Goal: Task Accomplishment & Management: Use online tool/utility

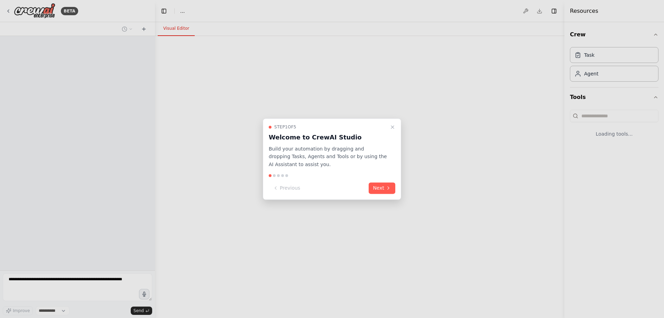
select select "****"
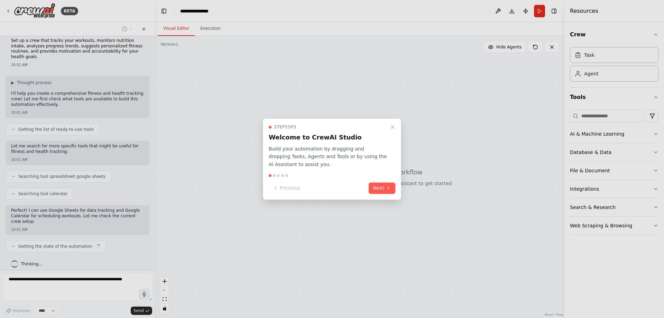
scroll to position [11, 0]
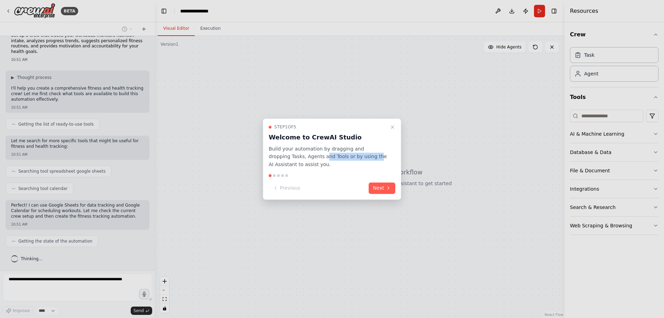
drag, startPoint x: 356, startPoint y: 156, endPoint x: 302, endPoint y: 157, distance: 54.3
click at [305, 158] on p "Build your automation by dragging and dropping Tasks, Agents and Tools or by us…" at bounding box center [328, 156] width 118 height 23
click at [347, 144] on div "Step 1 of 5 Welcome to CrewAI Studio Build your automation by dragging and drop…" at bounding box center [332, 146] width 126 height 44
click at [386, 188] on icon at bounding box center [388, 188] width 6 height 6
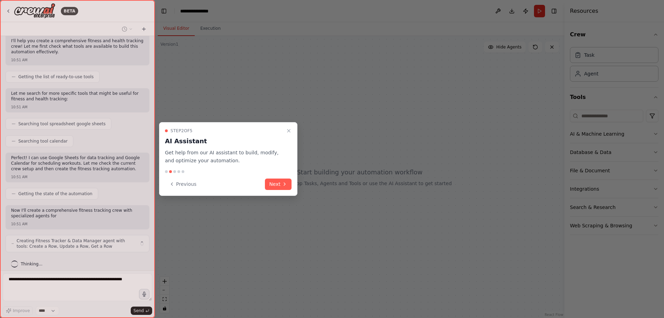
scroll to position [64, 0]
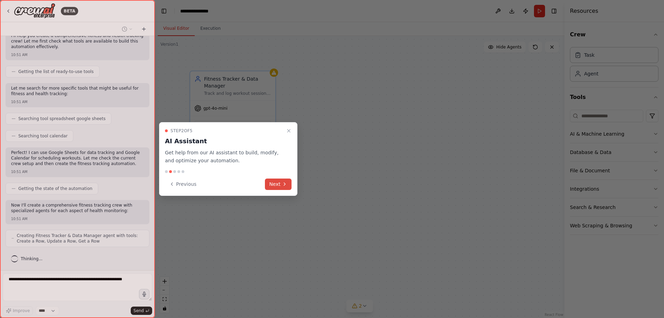
click at [282, 185] on icon at bounding box center [285, 184] width 6 height 6
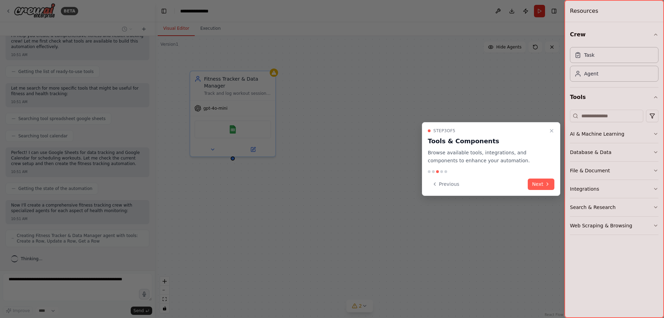
scroll to position [87, 0]
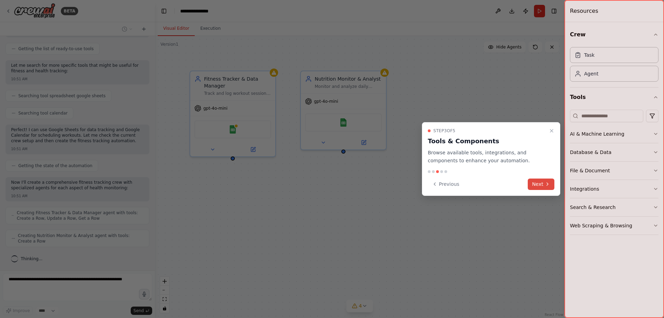
click at [545, 184] on icon at bounding box center [547, 184] width 6 height 6
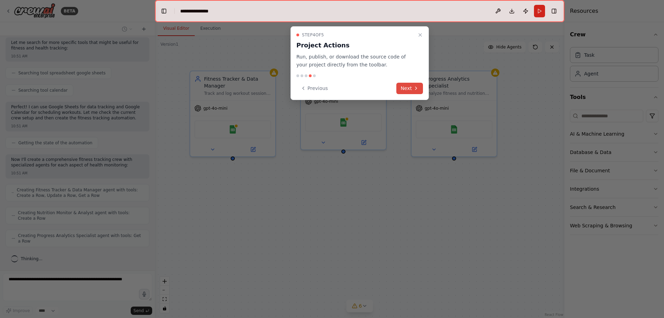
click at [413, 88] on button "Next" at bounding box center [409, 88] width 27 height 11
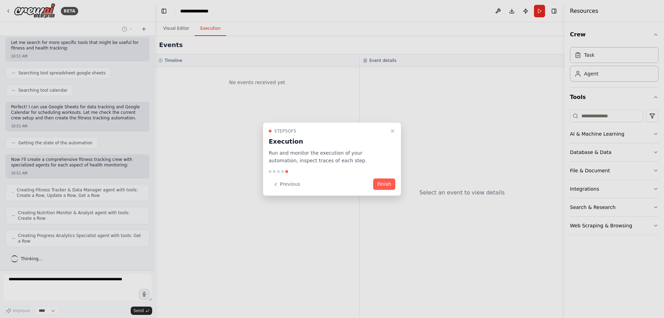
scroll to position [132, 0]
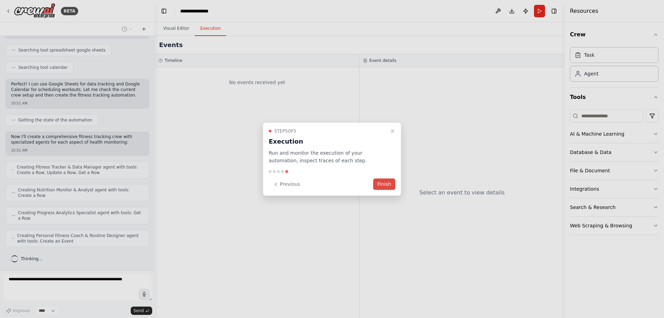
click at [386, 183] on button "Finish" at bounding box center [384, 183] width 22 height 11
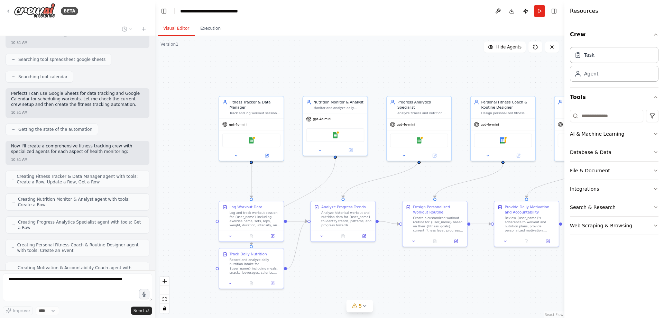
scroll to position [0, 0]
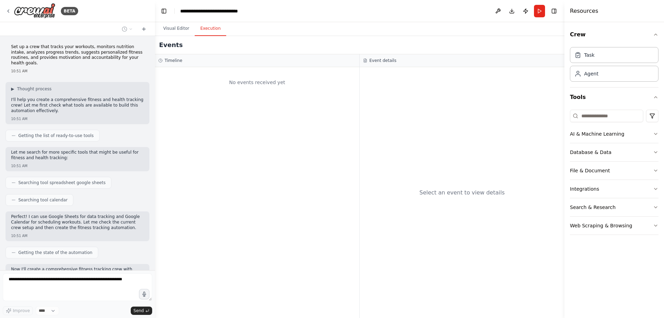
click at [205, 34] on button "Execution" at bounding box center [210, 28] width 31 height 15
click at [174, 32] on button "Visual Editor" at bounding box center [176, 28] width 37 height 15
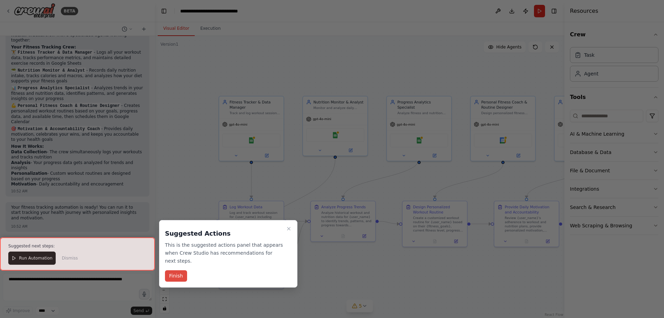
click at [175, 275] on button "Finish" at bounding box center [176, 275] width 22 height 11
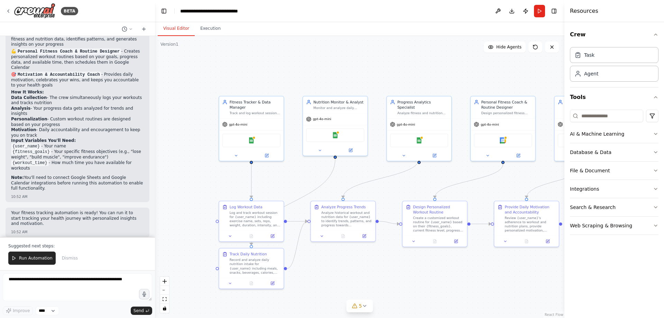
scroll to position [618, 0]
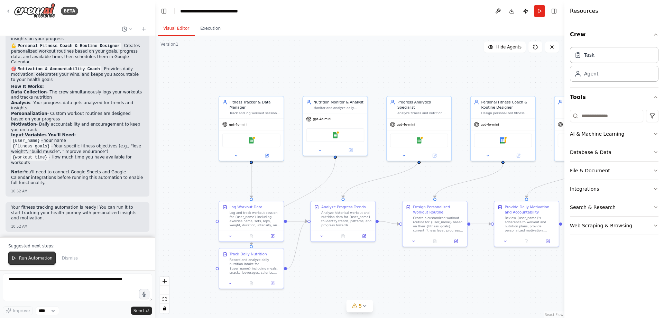
click at [28, 256] on span "Run Automation" at bounding box center [36, 258] width 34 height 6
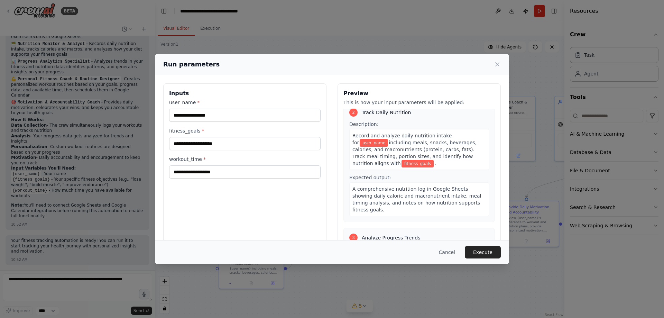
scroll to position [0, 0]
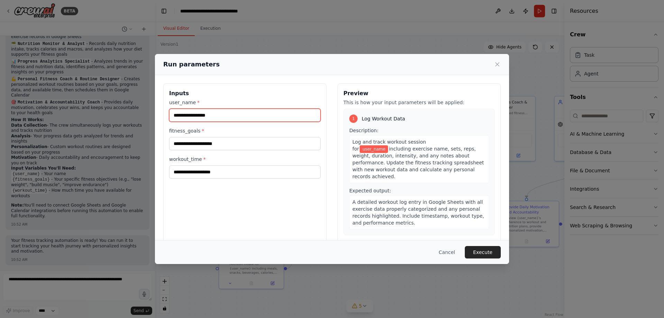
click at [227, 116] on input "user_name *" at bounding box center [244, 115] width 151 height 13
type input "****"
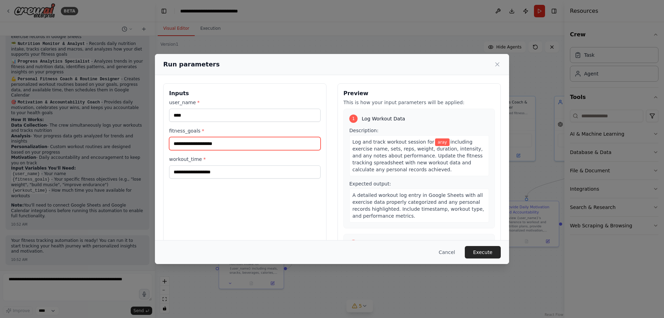
click at [283, 140] on input "fitness_goals *" at bounding box center [244, 143] width 151 height 13
click at [284, 141] on input "fitness_goals *" at bounding box center [244, 143] width 151 height 13
click at [244, 143] on input "fitness_goals *" at bounding box center [244, 143] width 151 height 13
click at [417, 145] on span "including exercise name, sets, reps, weight, duration, intensity, and any notes…" at bounding box center [417, 155] width 130 height 33
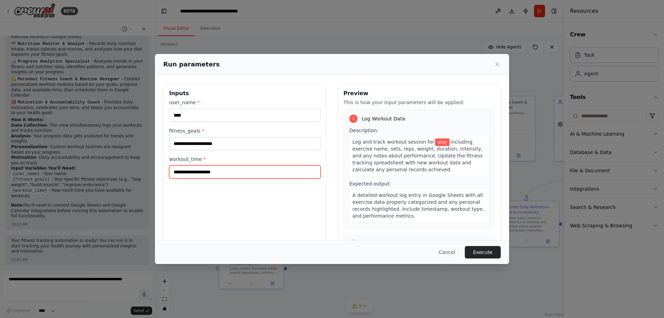
click at [234, 174] on input "workout_time *" at bounding box center [244, 171] width 151 height 13
click at [241, 174] on input "workout_time *" at bounding box center [244, 171] width 151 height 13
click at [276, 194] on div "Inputs user_name * **** fitness_goals * workout_time *" at bounding box center [244, 165] width 163 height 164
click at [490, 253] on button "Execute" at bounding box center [482, 252] width 36 height 12
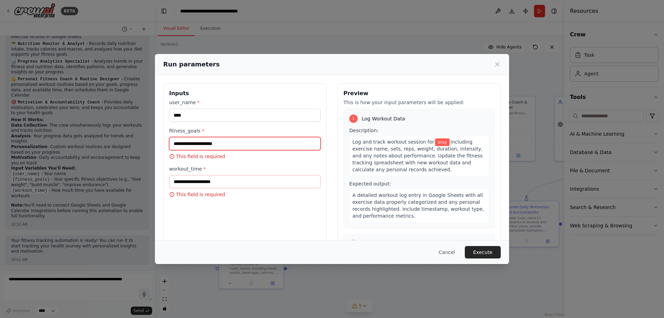
click at [250, 143] on input "fitness_goals *" at bounding box center [244, 143] width 151 height 13
drag, startPoint x: 418, startPoint y: 103, endPoint x: 444, endPoint y: 103, distance: 25.2
click at [456, 103] on p "This is how your input parameters will be applied:" at bounding box center [418, 102] width 151 height 7
click at [395, 97] on h3 "Preview" at bounding box center [418, 93] width 151 height 8
drag, startPoint x: 411, startPoint y: 151, endPoint x: 470, endPoint y: 170, distance: 62.3
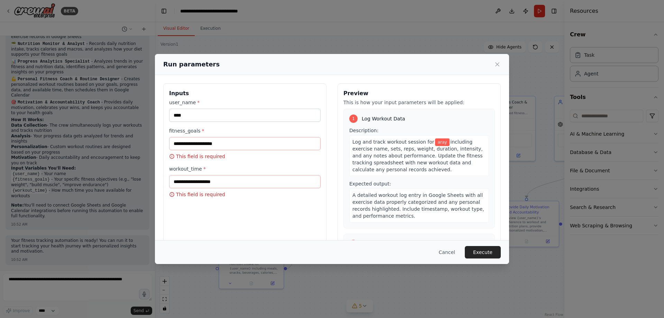
click at [470, 170] on div "Log and track workout session for aray including exercise name, sets, reps, wei…" at bounding box center [419, 155] width 140 height 41
click at [406, 153] on span "including exercise name, sets, reps, weight, duration, intensity, and any notes…" at bounding box center [417, 155] width 130 height 33
click at [405, 161] on span "including exercise name, sets, reps, weight, duration, intensity, and any notes…" at bounding box center [417, 155] width 130 height 33
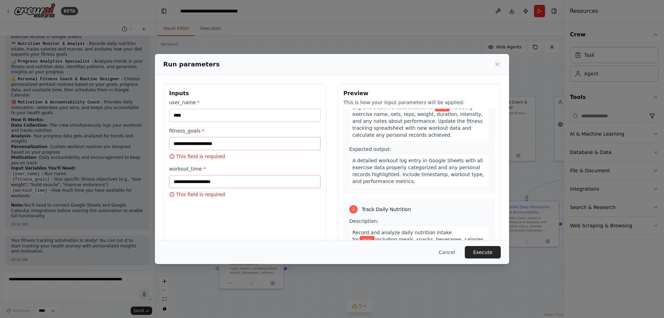
click at [373, 151] on span "Expected output:" at bounding box center [370, 149] width 42 height 6
drag, startPoint x: 355, startPoint y: 150, endPoint x: 356, endPoint y: 154, distance: 4.7
click at [355, 150] on span "Expected output:" at bounding box center [370, 149] width 42 height 6
drag, startPoint x: 350, startPoint y: 161, endPoint x: 473, endPoint y: 158, distance: 122.7
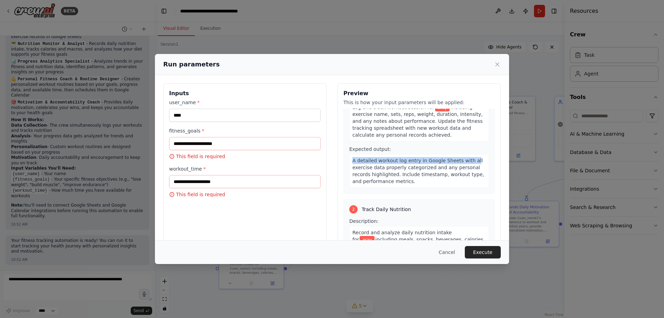
click at [473, 158] on span "A detailed workout log entry in Google Sheets with all exercise data properly c…" at bounding box center [418, 171] width 132 height 26
click at [433, 146] on div "Expected output: A detailed workout log entry in Google Sheets with all exercis…" at bounding box center [419, 166] width 140 height 42
click at [439, 166] on span "A detailed workout log entry in Google Sheets with all exercise data properly c…" at bounding box center [418, 171] width 132 height 26
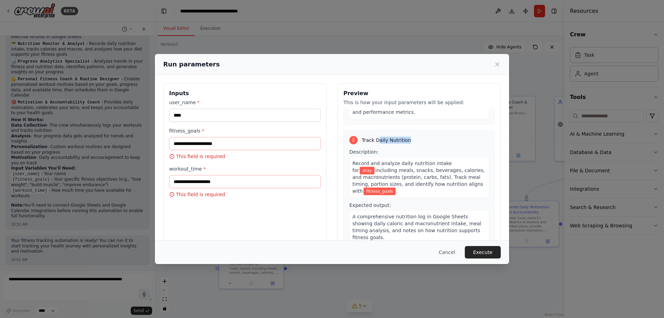
drag, startPoint x: 376, startPoint y: 141, endPoint x: 422, endPoint y: 141, distance: 45.3
click at [422, 141] on div "2 Track Daily Nutrition" at bounding box center [419, 140] width 140 height 8
click at [395, 138] on span "Track Daily Nutrition" at bounding box center [385, 140] width 49 height 7
click at [396, 139] on span "Track Daily Nutrition" at bounding box center [385, 140] width 49 height 7
click at [395, 141] on span "Track Daily Nutrition" at bounding box center [385, 140] width 49 height 7
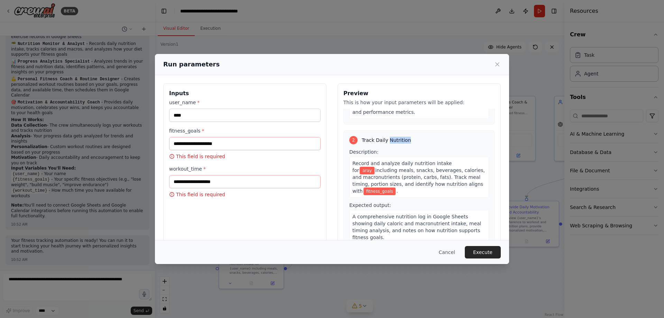
click at [395, 141] on span "Track Daily Nutrition" at bounding box center [385, 140] width 49 height 7
click at [373, 141] on span "Track Daily Nutrition" at bounding box center [385, 140] width 49 height 7
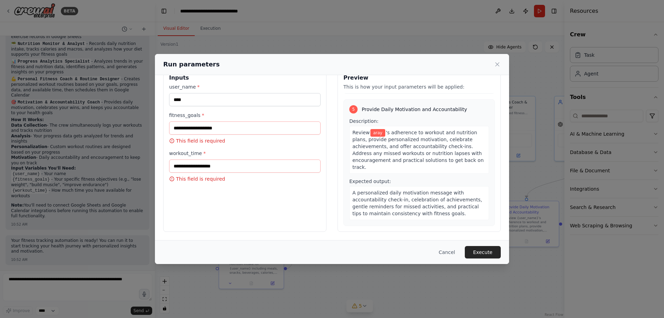
scroll to position [0, 0]
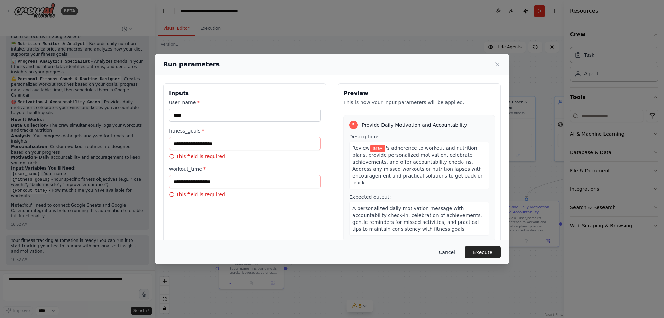
click at [444, 254] on button "Cancel" at bounding box center [446, 252] width 27 height 12
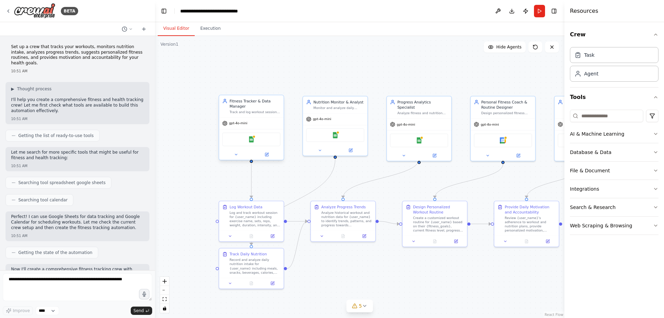
click at [254, 112] on div "Track and log workout sessions, exercise performance metrics, and fitness data …" at bounding box center [254, 112] width 51 height 4
click at [260, 108] on div "Fitness Tracker & Data Manager" at bounding box center [254, 103] width 51 height 10
click at [261, 114] on div "Fitness Tracker & Data Manager Track and log workout sessions, exercise perform…" at bounding box center [251, 106] width 64 height 22
click at [239, 157] on button at bounding box center [236, 154] width 30 height 6
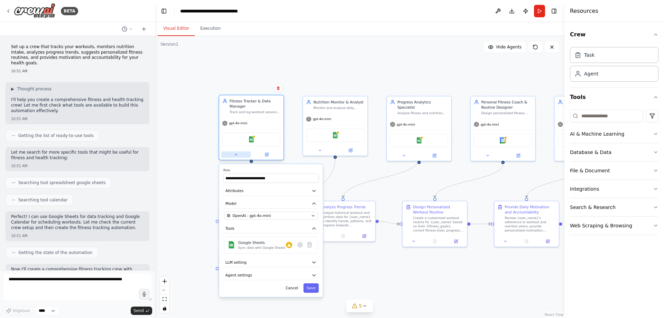
click at [239, 154] on button at bounding box center [236, 154] width 30 height 6
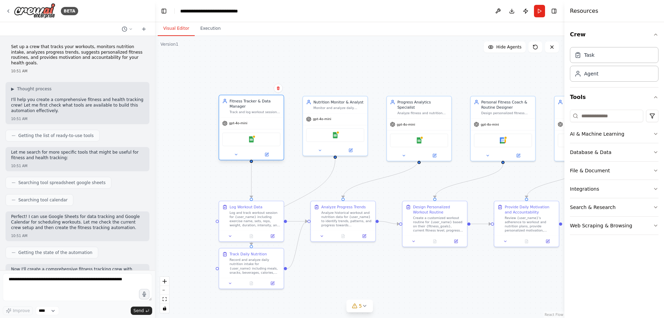
click at [256, 136] on div "Google Sheets" at bounding box center [251, 138] width 58 height 13
click at [254, 138] on div at bounding box center [253, 136] width 3 height 3
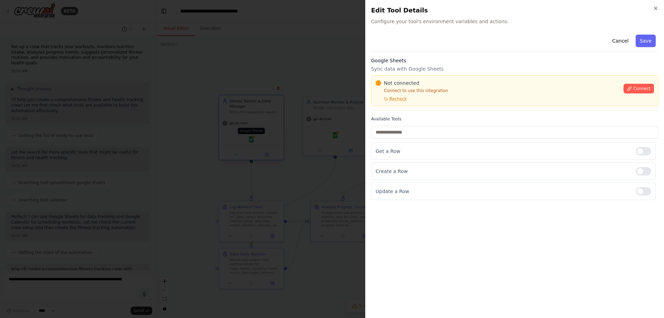
click at [254, 138] on div at bounding box center [332, 159] width 664 height 318
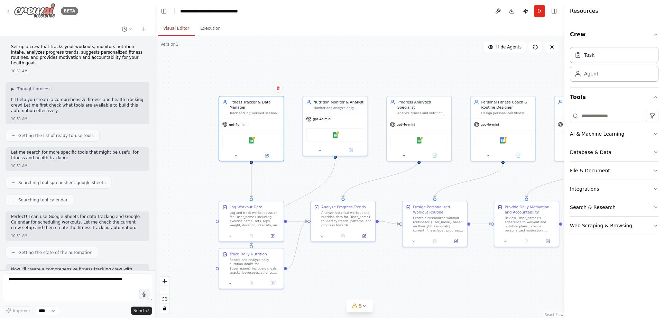
click at [9, 10] on icon at bounding box center [9, 11] width 6 height 6
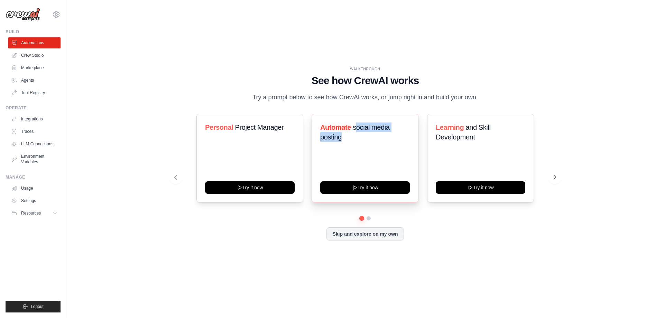
drag, startPoint x: 355, startPoint y: 129, endPoint x: 396, endPoint y: 132, distance: 41.3
click at [396, 132] on h3 "Automate social media posting" at bounding box center [365, 131] width 90 height 19
click at [380, 122] on h3 "Automate social media posting" at bounding box center [365, 131] width 90 height 19
click at [455, 140] on span "and Skill Development" at bounding box center [462, 131] width 55 height 17
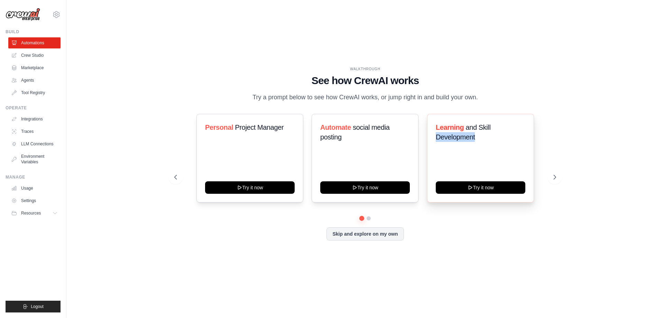
click at [455, 140] on span "and Skill Development" at bounding box center [462, 131] width 55 height 17
click at [492, 126] on h3 "Learning and Skill Development" at bounding box center [480, 131] width 90 height 19
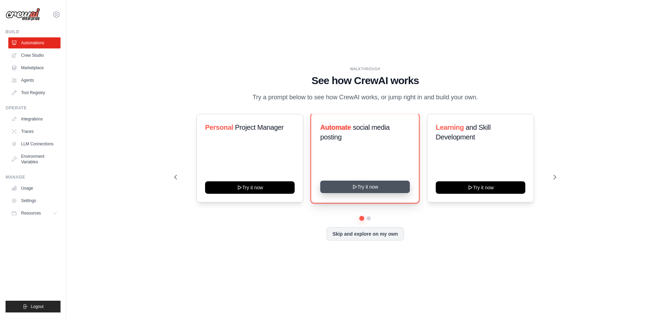
click at [370, 189] on button "Try it now" at bounding box center [365, 186] width 90 height 12
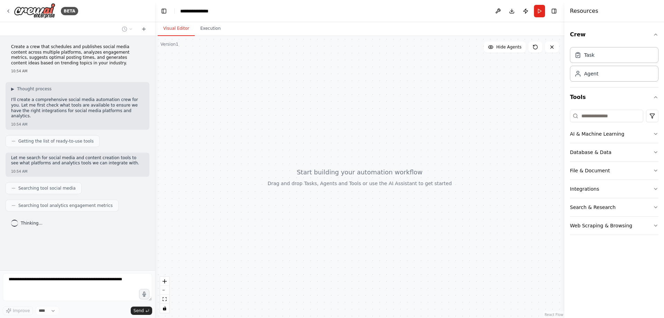
click at [84, 54] on p "Create a crew that schedules and publishes social media content across multiple…" at bounding box center [77, 54] width 133 height 21
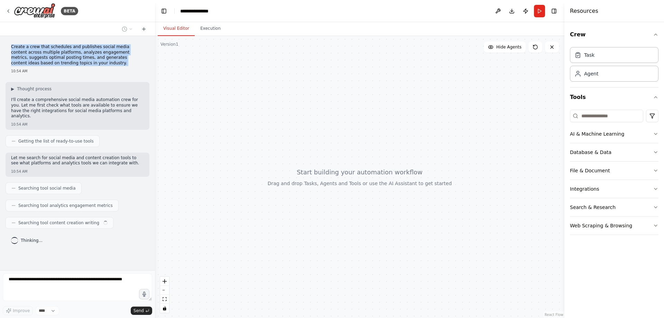
click at [84, 54] on p "Create a crew that schedules and publishes social media content across multiple…" at bounding box center [77, 54] width 133 height 21
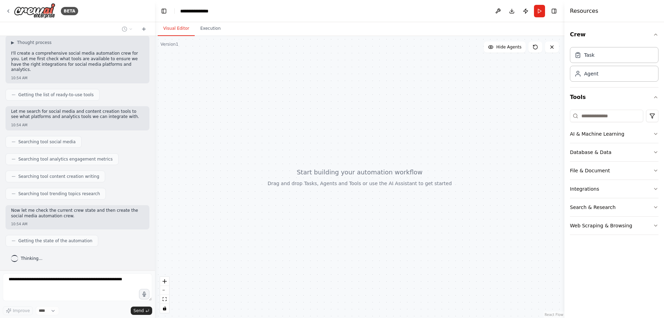
click at [277, 102] on div at bounding box center [359, 177] width 409 height 282
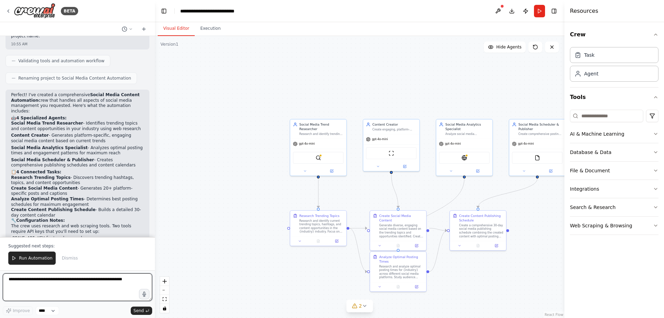
scroll to position [464, 0]
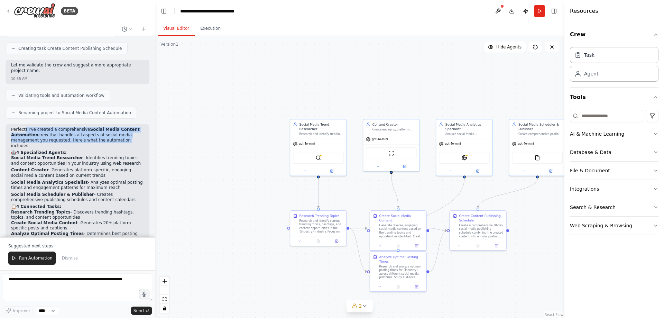
drag, startPoint x: 25, startPoint y: 130, endPoint x: 129, endPoint y: 142, distance: 104.3
click at [129, 142] on p "Perfect! I've created a comprehensive Social Media Content Automation crew that…" at bounding box center [77, 137] width 133 height 21
click at [59, 183] on strong "Social Media Analytics Specialist" at bounding box center [49, 182] width 77 height 5
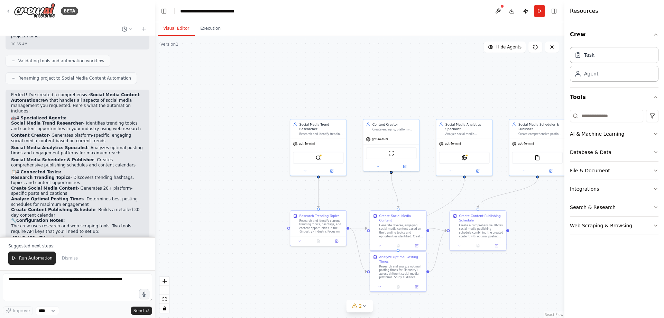
drag, startPoint x: 52, startPoint y: 125, endPoint x: 127, endPoint y: 130, distance: 75.2
click at [128, 130] on p "Social Media Trend Researcher - Identifies trending topics and content opportun…" at bounding box center [77, 126] width 133 height 11
click at [44, 133] on strong "Content Creator" at bounding box center [30, 135] width 38 height 5
drag, startPoint x: 56, startPoint y: 131, endPoint x: 129, endPoint y: 130, distance: 72.6
click at [129, 130] on p "Social Media Trend Researcher - Identifies trending topics and content opportun…" at bounding box center [77, 126] width 133 height 11
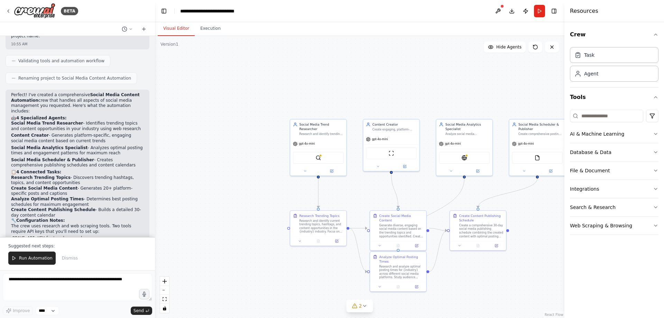
click at [116, 123] on p "Social Media Trend Researcher - Identifies trending topics and content opportun…" at bounding box center [77, 126] width 133 height 11
drag, startPoint x: 48, startPoint y: 138, endPoint x: 99, endPoint y: 139, distance: 51.2
click at [99, 139] on p "Content Creator - Generates platform-specific, engaging social media content ba…" at bounding box center [77, 138] width 133 height 11
click at [107, 136] on p "Content Creator - Generates platform-specific, engaging social media content ba…" at bounding box center [77, 138] width 133 height 11
drag, startPoint x: 93, startPoint y: 143, endPoint x: 11, endPoint y: 124, distance: 84.1
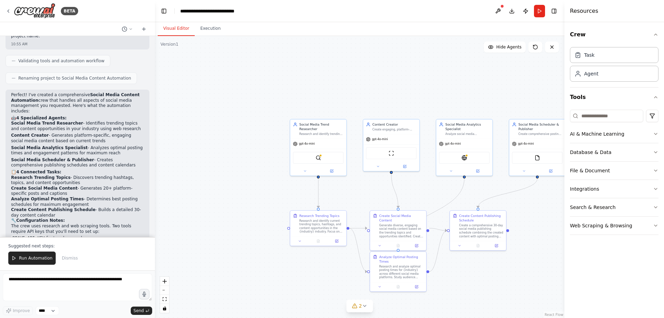
click at [11, 124] on div "Perfect! I've created a comprehensive Social Media Content Automation crew that…" at bounding box center [77, 191] width 133 height 199
click at [95, 122] on p "Social Media Trend Researcher - Identifies trending topics and content opportun…" at bounding box center [77, 126] width 133 height 11
drag, startPoint x: 83, startPoint y: 148, endPoint x: 118, endPoint y: 152, distance: 35.1
click at [118, 152] on p "Social Media Analytics Specialist - Analyzes optimal posting times and engageme…" at bounding box center [77, 150] width 133 height 11
click at [39, 162] on strong "Social Media Scheduler & Publisher" at bounding box center [52, 159] width 83 height 5
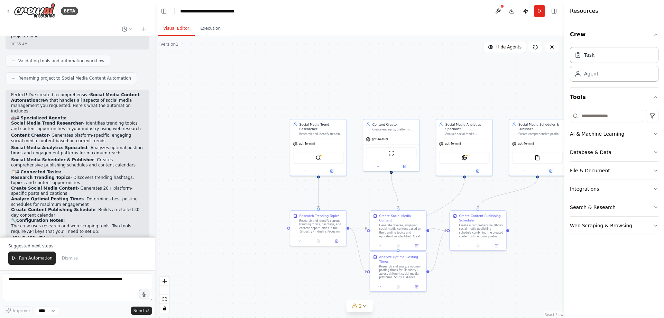
drag, startPoint x: 88, startPoint y: 160, endPoint x: 98, endPoint y: 165, distance: 10.4
click at [100, 164] on p "Social Media Scheduler & Publisher - Creates comprehensive publishing schedules…" at bounding box center [77, 162] width 133 height 11
click at [46, 163] on p "Social Media Scheduler & Publisher - Creates comprehensive publishing schedules…" at bounding box center [77, 162] width 133 height 11
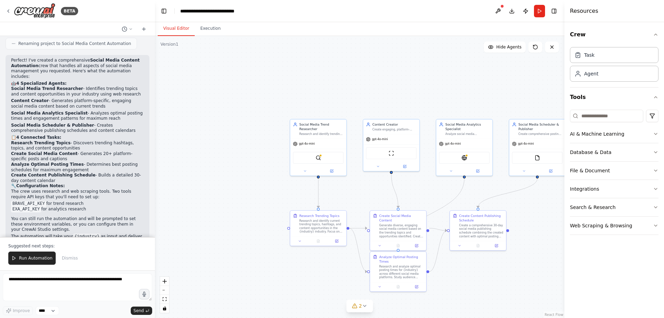
scroll to position [567, 0]
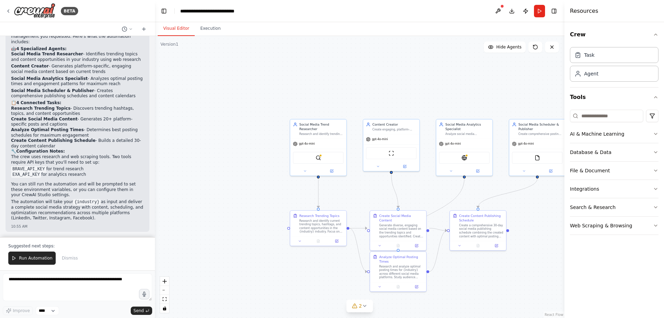
click at [28, 171] on code "BRAVE_API_KEY" at bounding box center [28, 169] width 35 height 6
click at [63, 169] on li "BRAVE_API_KEY for trend research" at bounding box center [77, 169] width 133 height 6
drag, startPoint x: 46, startPoint y: 171, endPoint x: 85, endPoint y: 170, distance: 39.7
click at [85, 170] on li "BRAVE_API_KEY for trend research" at bounding box center [77, 169] width 133 height 6
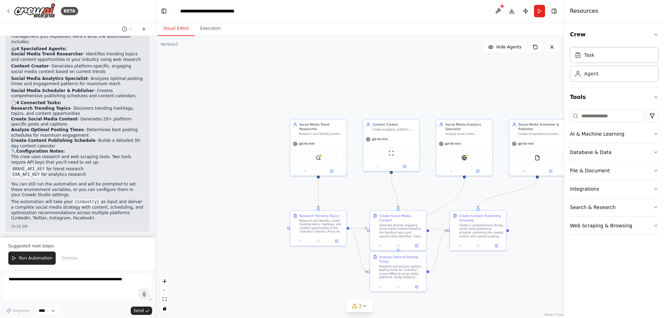
click at [78, 162] on p "The crew uses research and web scraping tools. Two tools require API keys that …" at bounding box center [77, 159] width 133 height 11
click at [61, 175] on li "EXA_API_KEY for analytics research" at bounding box center [77, 175] width 133 height 6
drag, startPoint x: 37, startPoint y: 175, endPoint x: 79, endPoint y: 174, distance: 41.8
click at [79, 174] on li "EXA_API_KEY for analytics research" at bounding box center [77, 175] width 133 height 6
click at [73, 167] on li "BRAVE_API_KEY for trend research" at bounding box center [77, 169] width 133 height 6
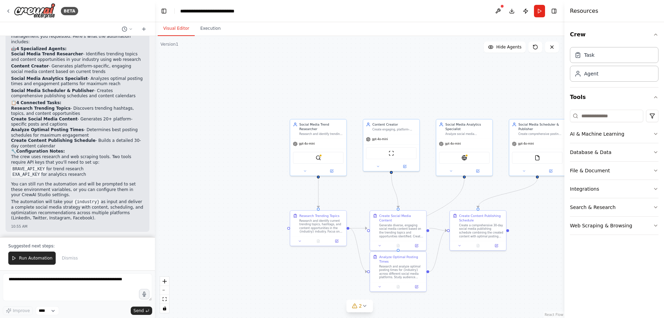
click at [69, 186] on p "You can still run the automation and will be prompted to set these environment …" at bounding box center [77, 189] width 133 height 16
click at [33, 258] on span "Run Automation" at bounding box center [36, 258] width 34 height 6
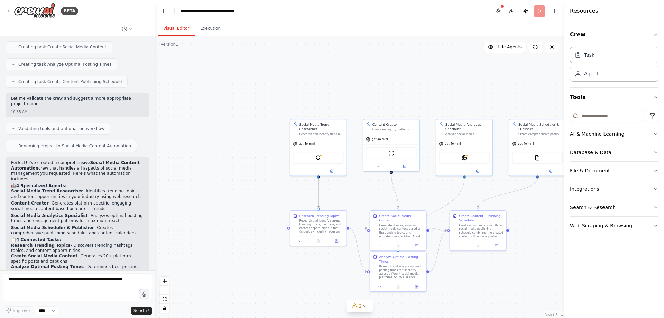
scroll to position [361, 0]
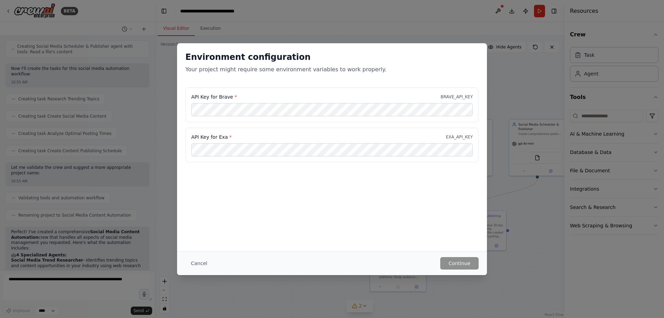
click at [453, 95] on p "BRAVE_API_KEY" at bounding box center [456, 97] width 32 height 6
click at [453, 97] on p "BRAVE_API_KEY" at bounding box center [456, 97] width 32 height 6
click at [275, 96] on div "API Key for Brave * BRAVE_API_KEY" at bounding box center [331, 96] width 281 height 7
drag, startPoint x: 315, startPoint y: 73, endPoint x: 365, endPoint y: 82, distance: 50.8
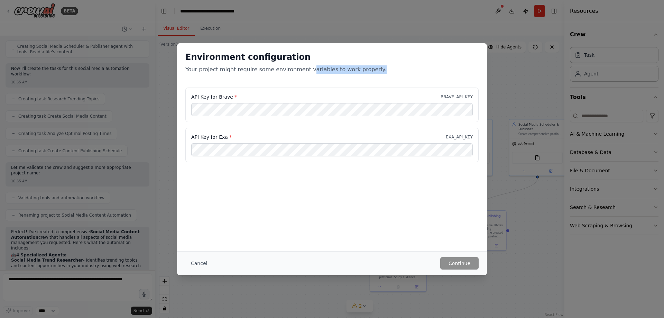
click at [379, 75] on div "Environment configuration Your project might require some environment variables…" at bounding box center [332, 65] width 310 height 44
drag, startPoint x: 283, startPoint y: 130, endPoint x: 407, endPoint y: 168, distance: 129.9
click at [284, 130] on div "API Key for Exa * EXA_API_KEY" at bounding box center [331, 145] width 293 height 35
click at [204, 263] on button "Cancel" at bounding box center [198, 263] width 27 height 12
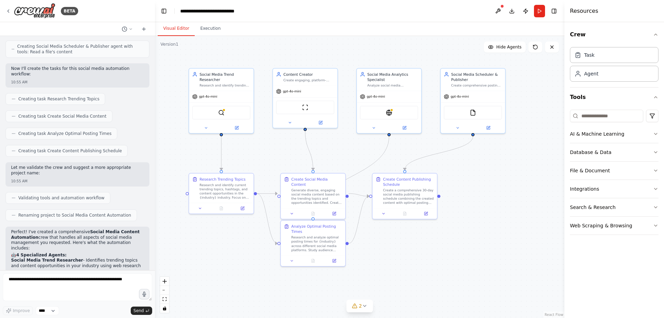
drag, startPoint x: 433, startPoint y: 191, endPoint x: 345, endPoint y: 146, distance: 99.7
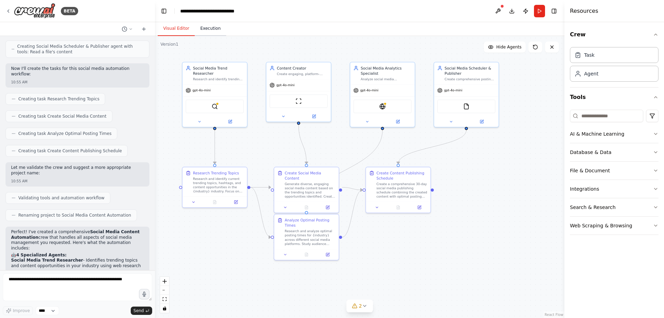
click at [210, 25] on button "Execution" at bounding box center [210, 28] width 31 height 15
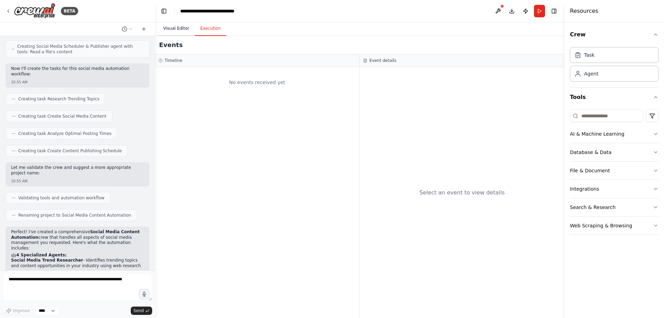
click at [168, 31] on button "Visual Editor" at bounding box center [176, 28] width 37 height 15
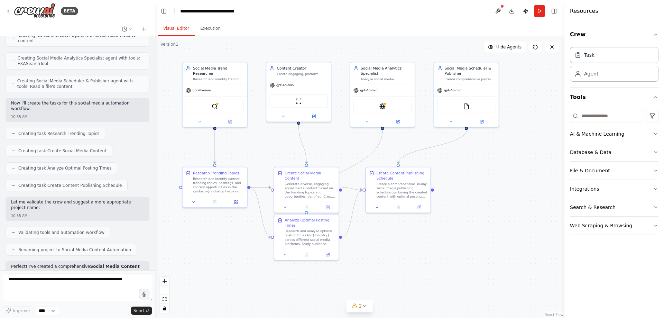
scroll to position [258, 0]
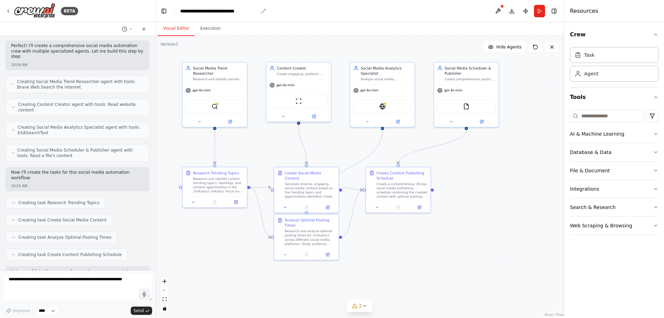
click at [247, 13] on div "**********" at bounding box center [219, 11] width 78 height 7
click at [367, 15] on header "**********" at bounding box center [359, 11] width 409 height 22
click at [542, 12] on button "Run" at bounding box center [539, 11] width 11 height 12
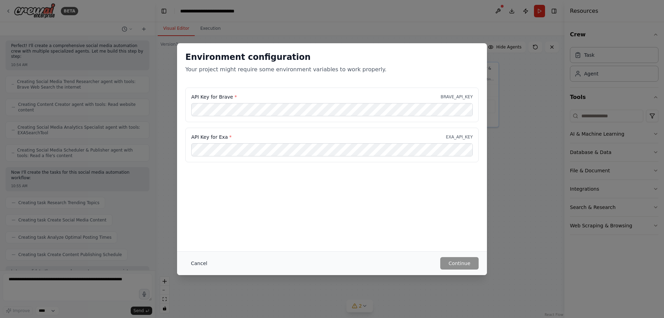
click at [200, 264] on button "Cancel" at bounding box center [198, 263] width 27 height 12
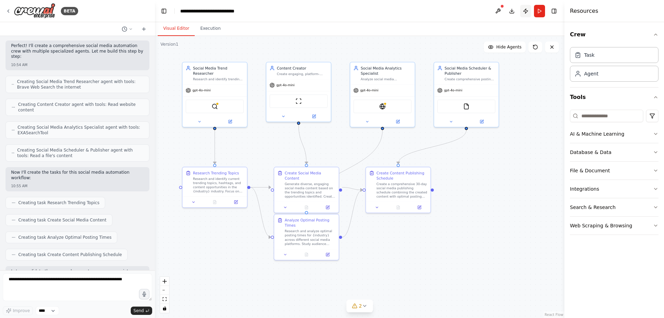
click at [522, 12] on button "Publish" at bounding box center [525, 11] width 11 height 12
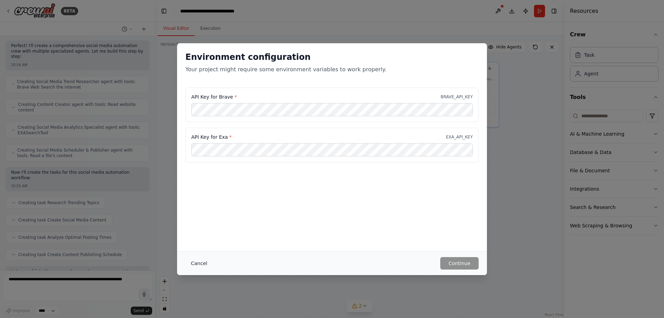
click at [201, 261] on button "Cancel" at bounding box center [198, 263] width 27 height 12
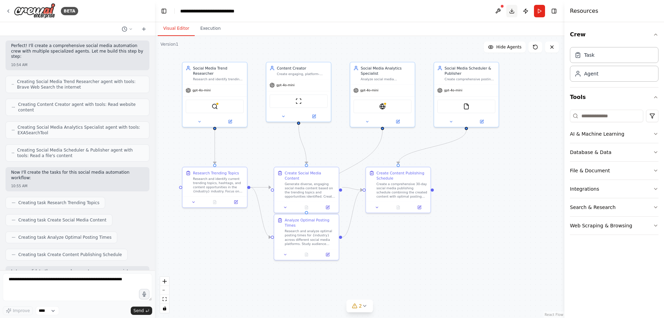
click at [511, 12] on button "Download" at bounding box center [511, 11] width 11 height 12
click at [509, 187] on div ".deletable-edge-delete-btn { width: 20px; height: 20px; border: 0px solid #ffff…" at bounding box center [359, 177] width 409 height 282
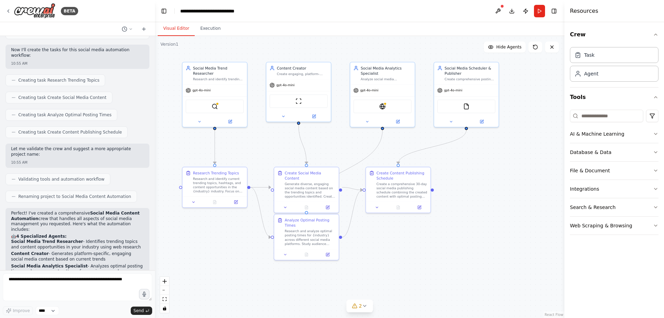
scroll to position [534, 0]
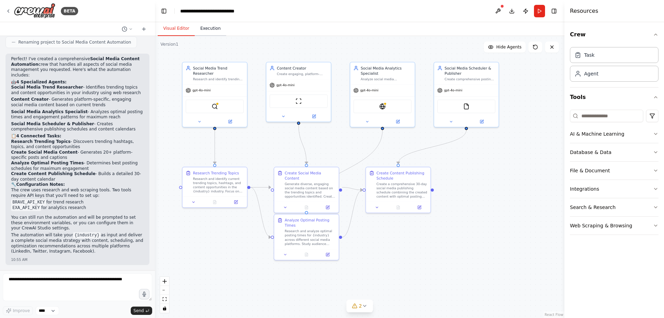
click at [208, 31] on button "Execution" at bounding box center [210, 28] width 31 height 15
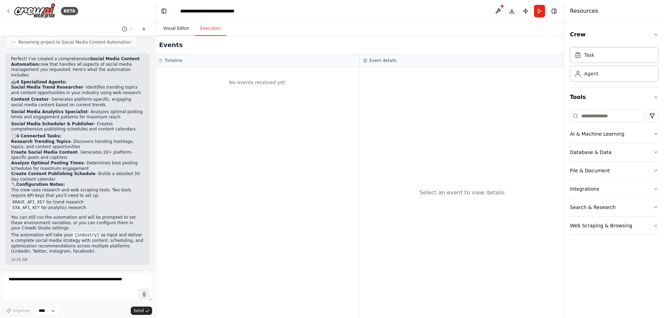
click at [177, 30] on button "Visual Editor" at bounding box center [176, 28] width 37 height 15
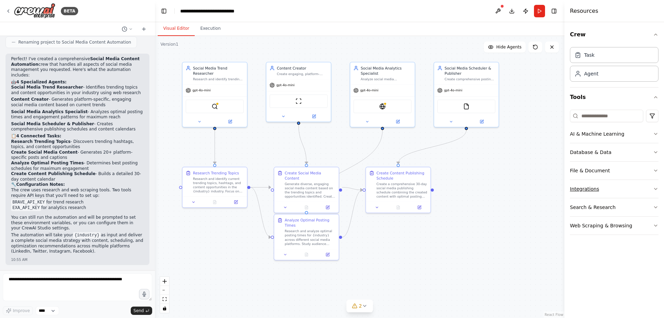
click at [629, 190] on button "Integrations" at bounding box center [614, 189] width 88 height 18
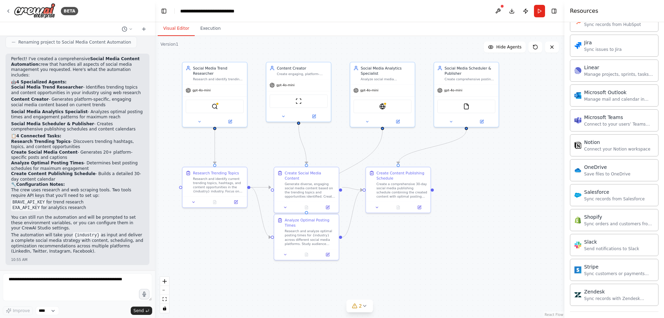
scroll to position [456, 0]
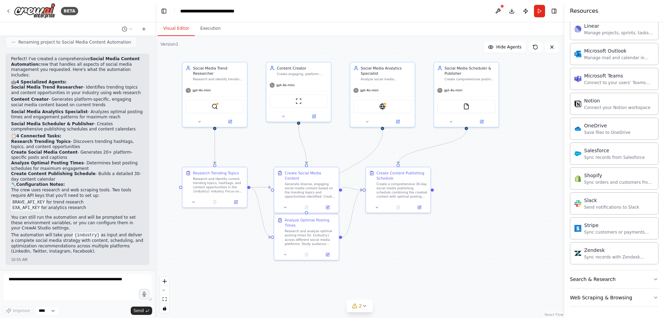
click at [493, 241] on div ".deletable-edge-delete-btn { width: 20px; height: 20px; border: 0px solid #ffff…" at bounding box center [359, 177] width 409 height 282
click at [634, 279] on button "Search & Research" at bounding box center [614, 279] width 88 height 18
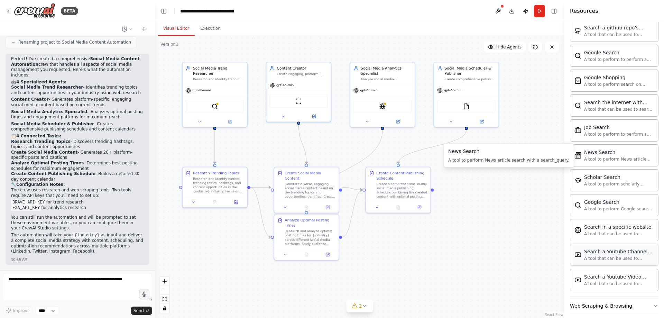
scroll to position [810, 0]
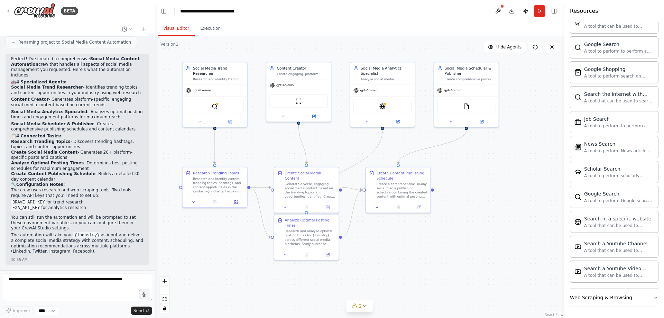
click at [611, 299] on div "Web Scraping & Browsing" at bounding box center [601, 297] width 62 height 7
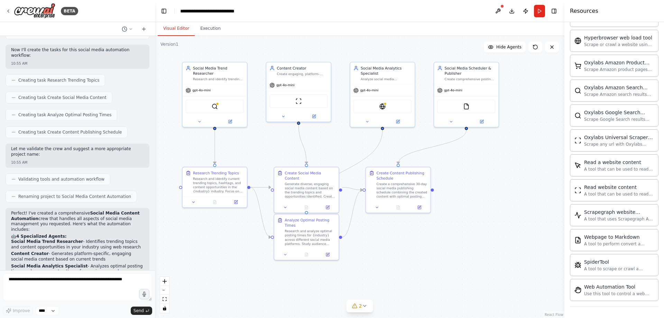
scroll to position [534, 0]
